Goal: Task Accomplishment & Management: Use online tool/utility

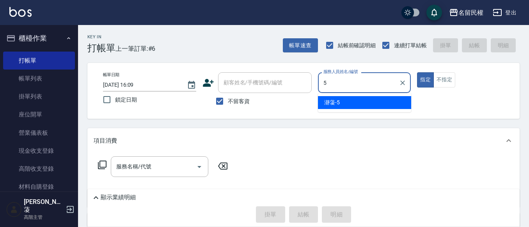
type input "瀞蓤-5"
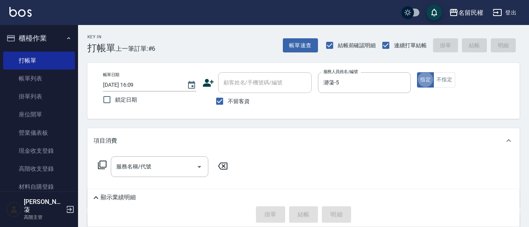
type button "true"
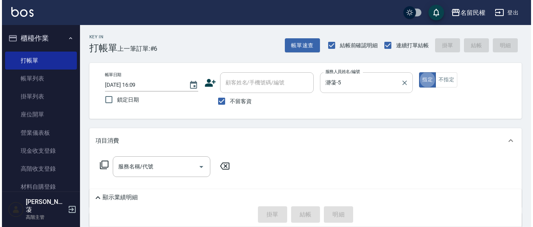
scroll to position [39, 0]
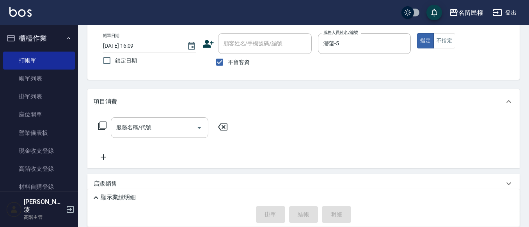
click at [464, 38] on div "指定 不指定" at bounding box center [463, 40] width 93 height 15
click at [453, 44] on button "不指定" at bounding box center [444, 40] width 22 height 15
click at [147, 116] on div "服務名稱/代號 服務名稱/代號" at bounding box center [303, 141] width 432 height 54
drag, startPoint x: 152, startPoint y: 127, endPoint x: 156, endPoint y: 126, distance: 4.4
click at [156, 127] on input "服務名稱/代號" at bounding box center [153, 128] width 79 height 14
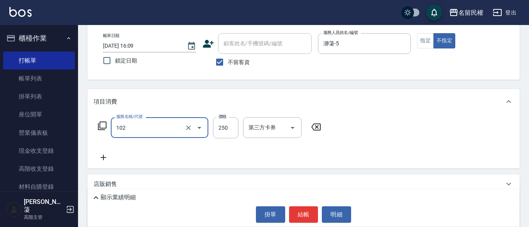
type input "指定洗髮(102)"
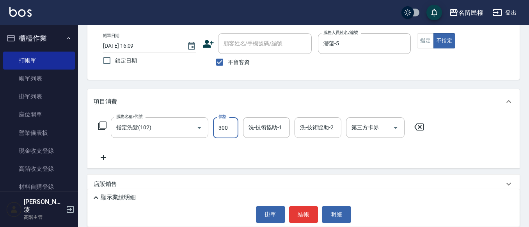
type input "300"
click at [273, 126] on input "洗-技術協助-1" at bounding box center [267, 128] width 40 height 14
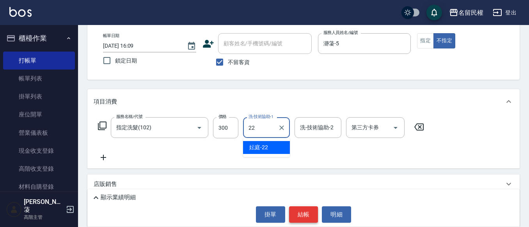
type input "妘庭-22"
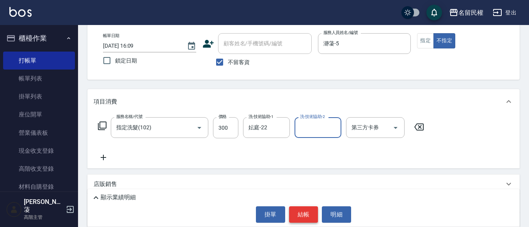
click at [298, 213] on button "結帳" at bounding box center [303, 214] width 29 height 16
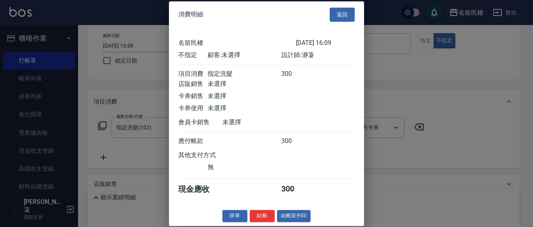
scroll to position [10, 0]
click at [257, 217] on button "結帳" at bounding box center [262, 216] width 25 height 12
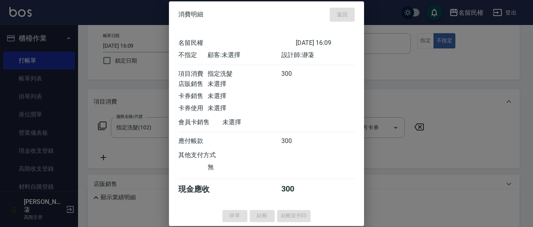
type input "[DATE] 17:04"
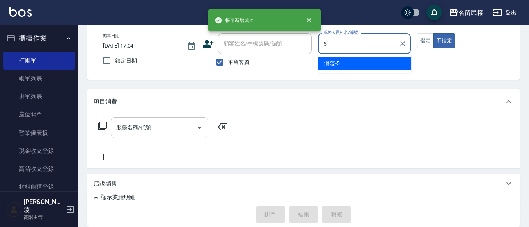
type input "瀞蓤-5"
type button "false"
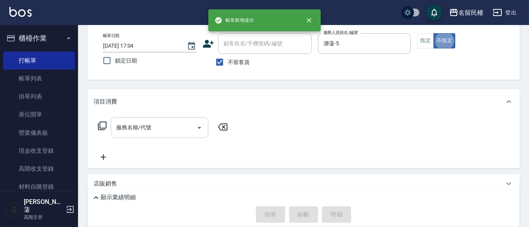
click at [168, 131] on input "服務名稱/代號" at bounding box center [153, 128] width 79 height 14
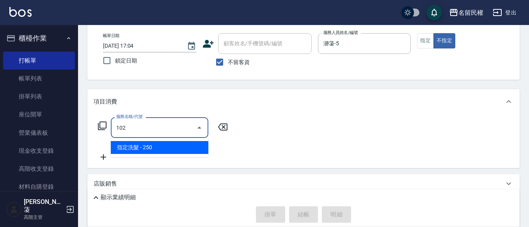
type input "指定洗髮(102)"
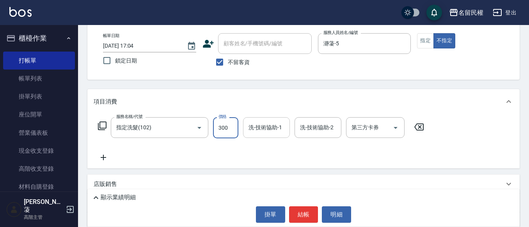
type input "300"
click at [253, 129] on input "洗-技術協助-1" at bounding box center [267, 128] width 40 height 14
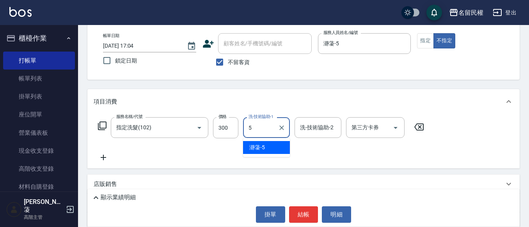
type input "瀞蓤-5"
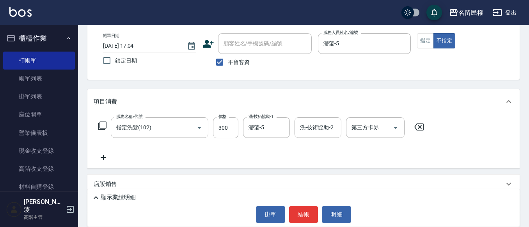
click at [98, 153] on icon at bounding box center [104, 157] width 20 height 9
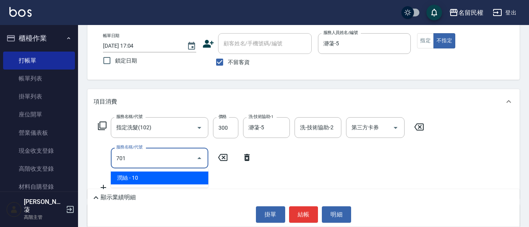
type input "[PERSON_NAME](701)"
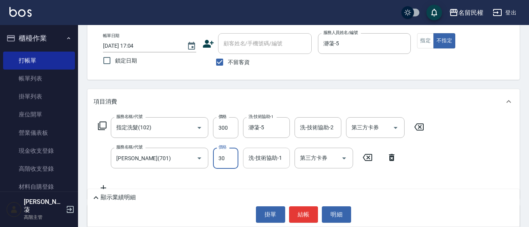
type input "30"
click at [261, 161] on input "洗-技術協助-1" at bounding box center [267, 158] width 40 height 14
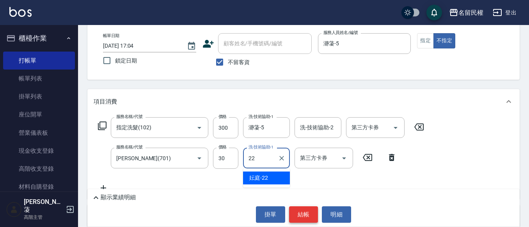
type input "妘庭-22"
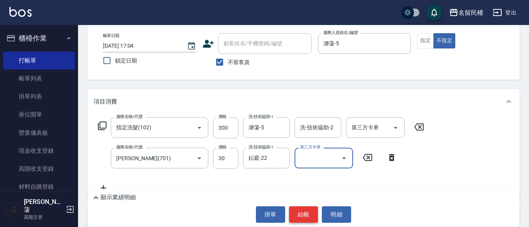
click at [305, 212] on button "結帳" at bounding box center [303, 214] width 29 height 16
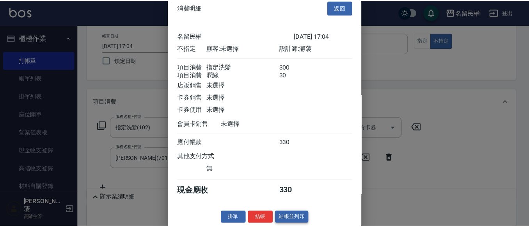
scroll to position [20, 0]
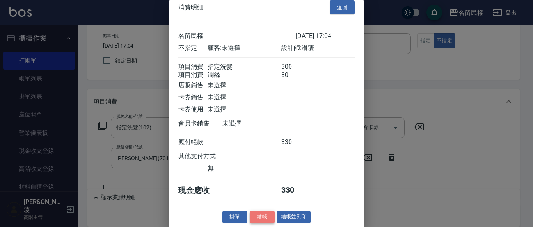
click at [253, 216] on button "結帳" at bounding box center [262, 217] width 25 height 12
type input "[DATE] 17:05"
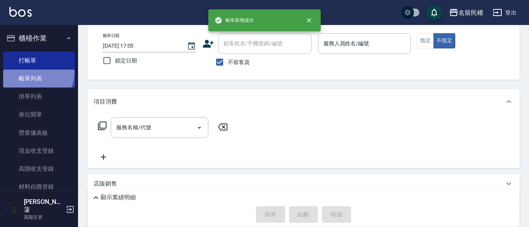
click at [29, 71] on link "帳單列表" at bounding box center [39, 78] width 72 height 18
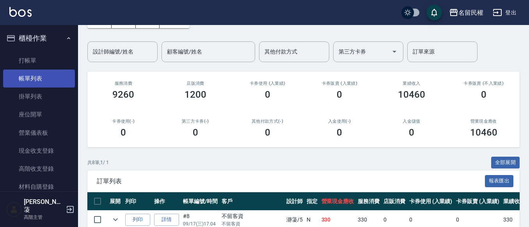
scroll to position [117, 0]
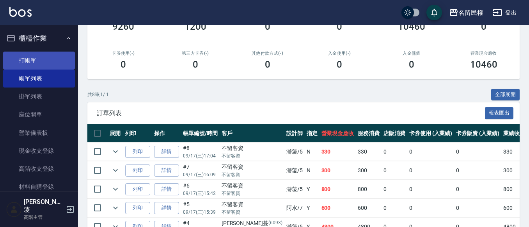
click at [38, 62] on link "打帳單" at bounding box center [39, 60] width 72 height 18
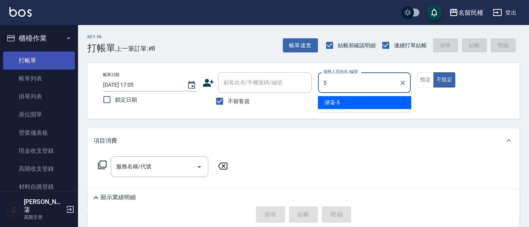
type input "瀞蓤-5"
type button "false"
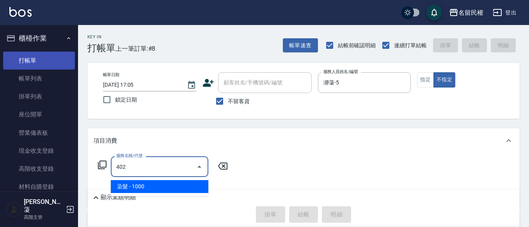
type input "染髮(402)"
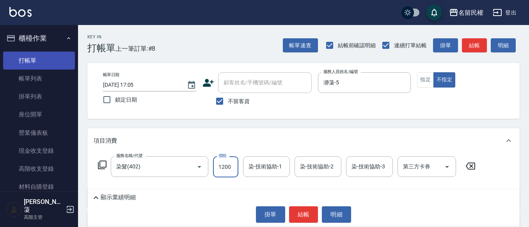
type input "1200"
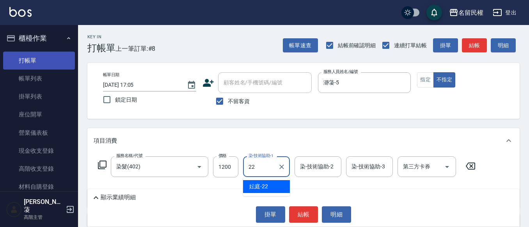
type input "妘庭-22"
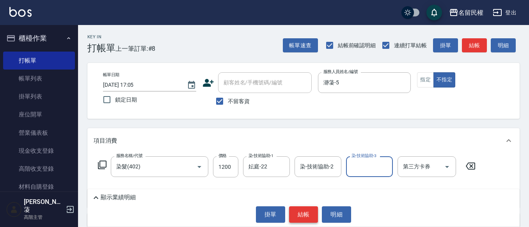
click at [308, 208] on button "結帳" at bounding box center [303, 214] width 29 height 16
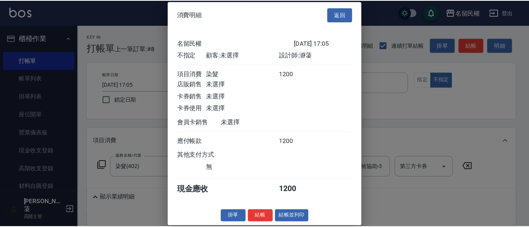
scroll to position [10, 0]
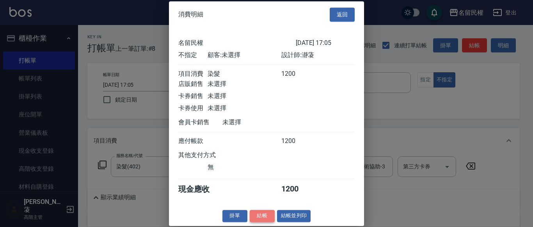
click at [267, 213] on button "結帳" at bounding box center [262, 216] width 25 height 12
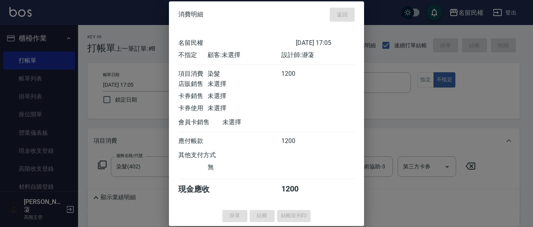
type input "[DATE] 17:15"
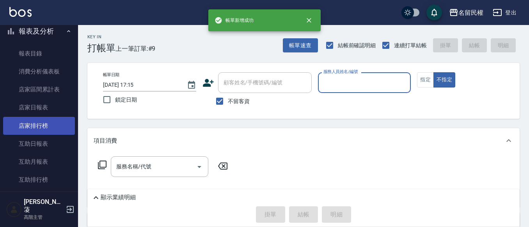
scroll to position [273, 0]
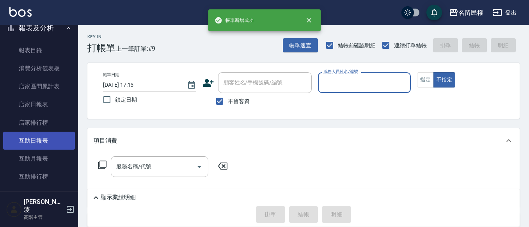
click at [36, 132] on link "互助日報表" at bounding box center [39, 140] width 72 height 18
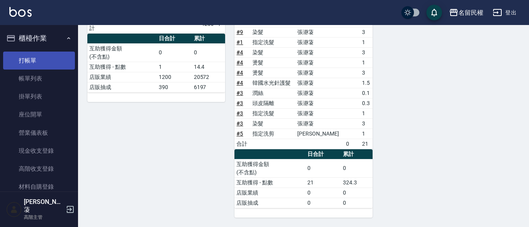
click at [56, 60] on link "打帳單" at bounding box center [39, 60] width 72 height 18
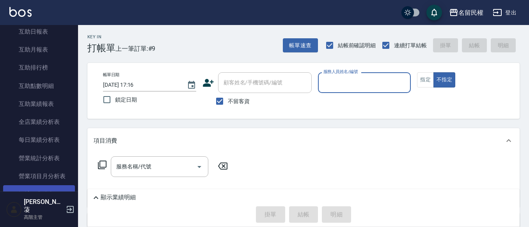
scroll to position [351, 0]
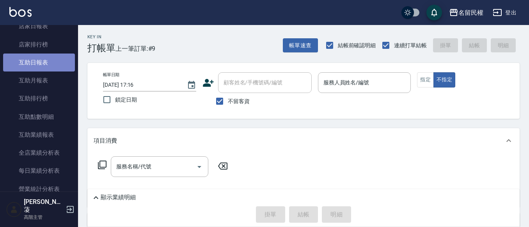
click at [40, 55] on link "互助日報表" at bounding box center [39, 62] width 72 height 18
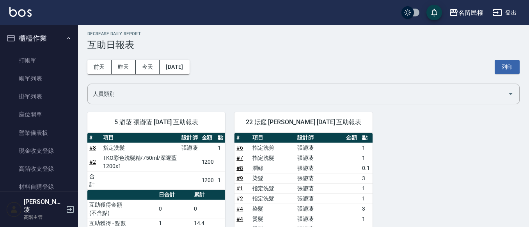
drag, startPoint x: 246, startPoint y: 60, endPoint x: 195, endPoint y: 51, distance: 52.3
click at [238, 58] on div "[DATE] [DATE] [DATE] [DATE] 列印" at bounding box center [303, 66] width 432 height 33
click at [26, 57] on link "打帳單" at bounding box center [39, 60] width 72 height 18
